Goal: Use online tool/utility: Utilize a website feature to perform a specific function

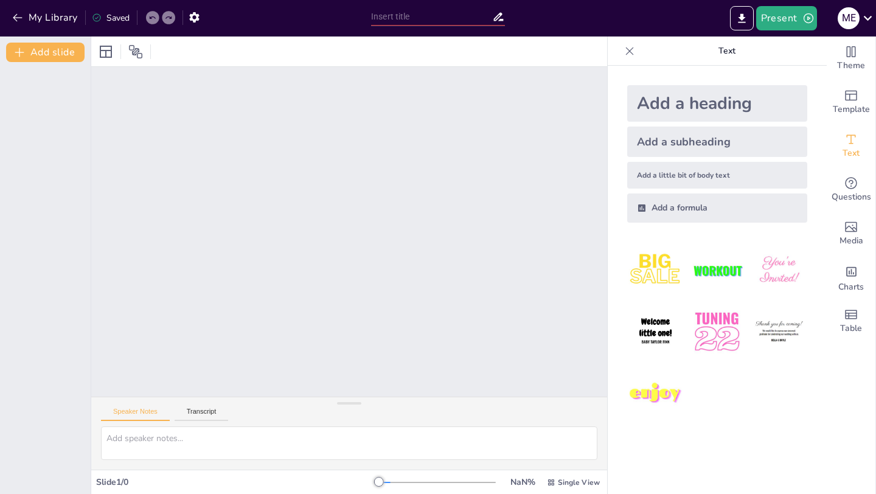
click at [463, 189] on div at bounding box center [349, 232] width 516 height 330
click at [199, 461] on div at bounding box center [349, 447] width 516 height 43
click at [198, 438] on textarea at bounding box center [349, 442] width 496 height 33
click at [26, 15] on button "My Library" at bounding box center [46, 17] width 74 height 19
